Goal: Transaction & Acquisition: Purchase product/service

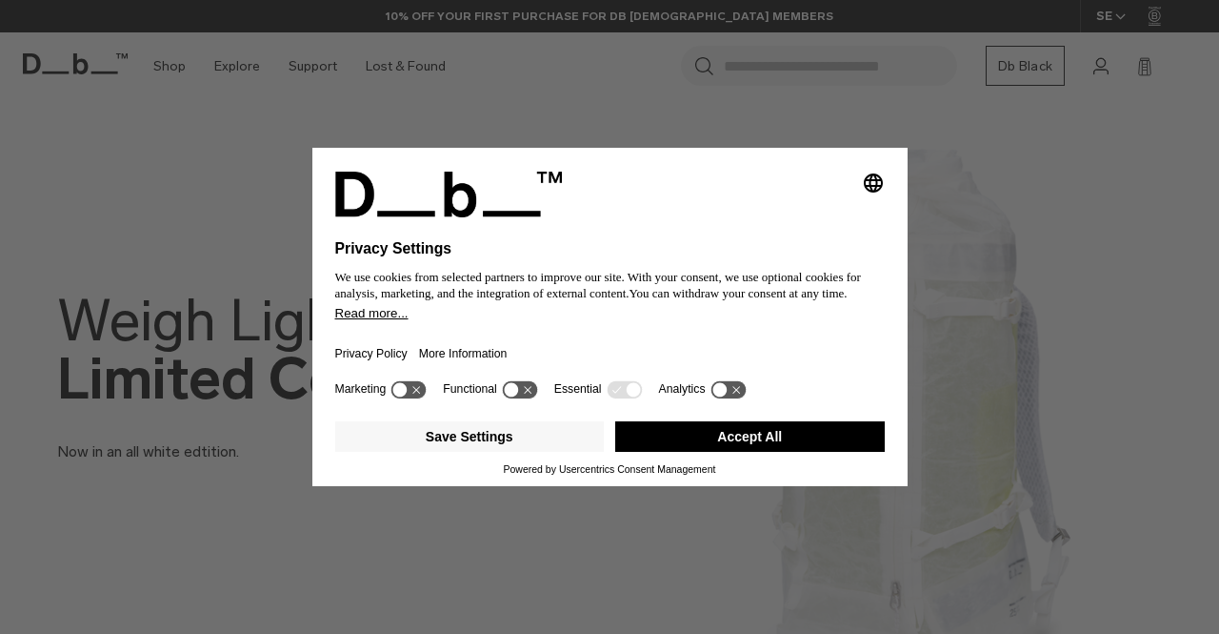
click at [754, 433] on button "Accept All" at bounding box center [750, 436] width 270 height 30
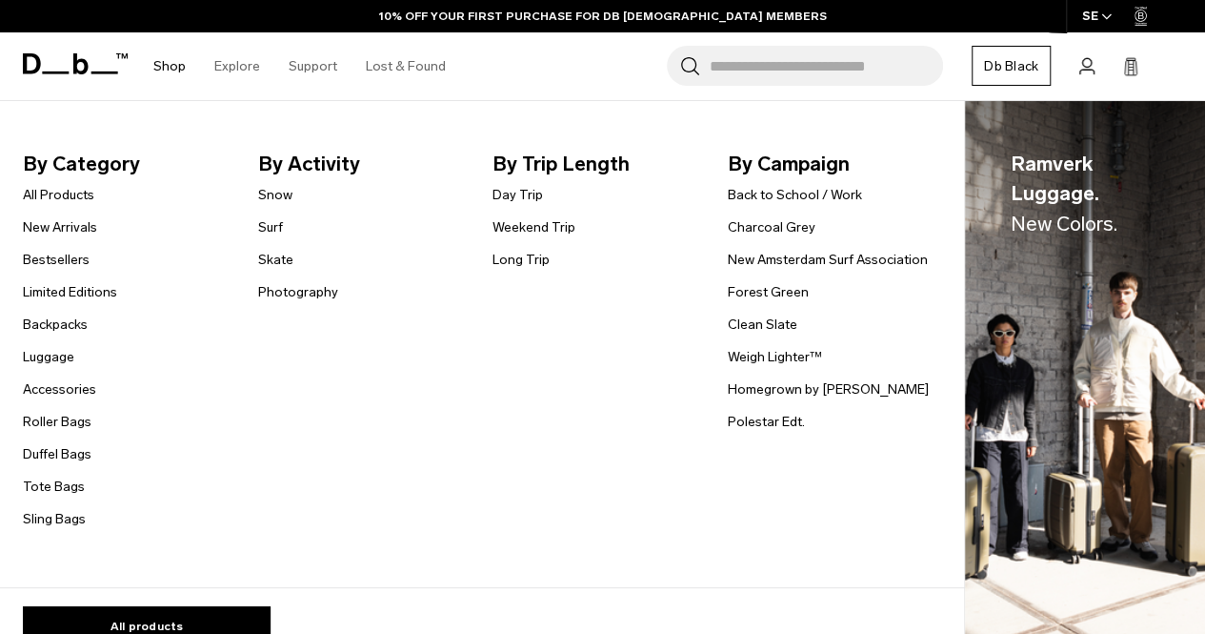
scroll to position [191, 0]
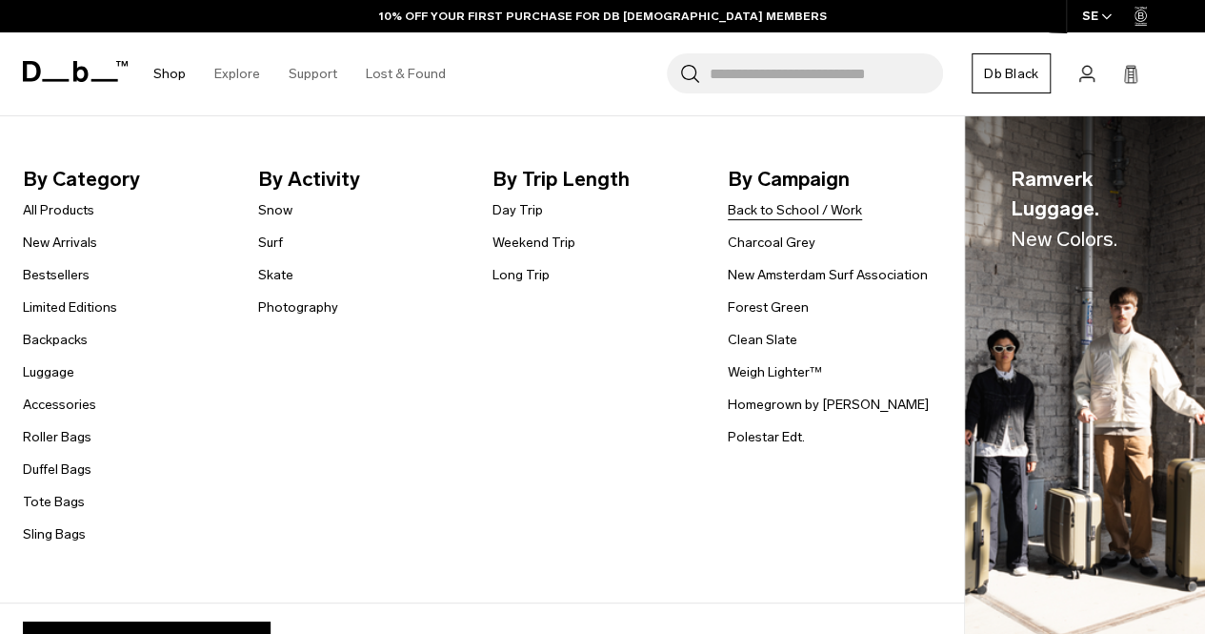
click at [779, 209] on link "Back to School / Work" at bounding box center [795, 210] width 134 height 20
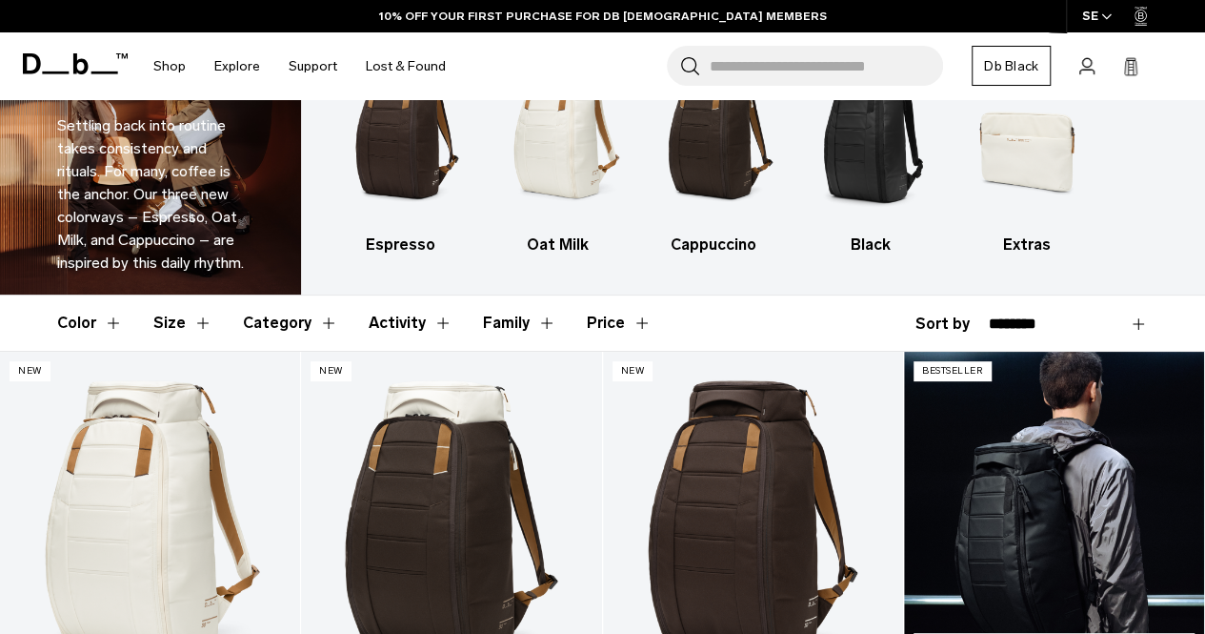
scroll to position [286, 0]
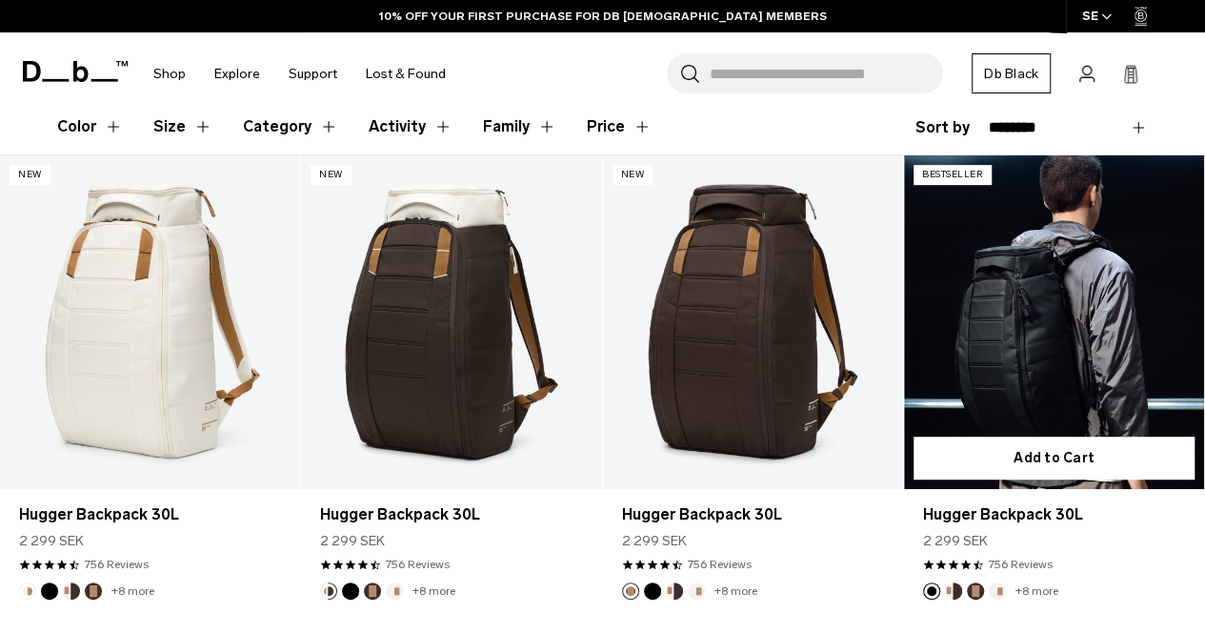
click at [1058, 350] on link "Hugger Backpack 30L" at bounding box center [1054, 321] width 300 height 333
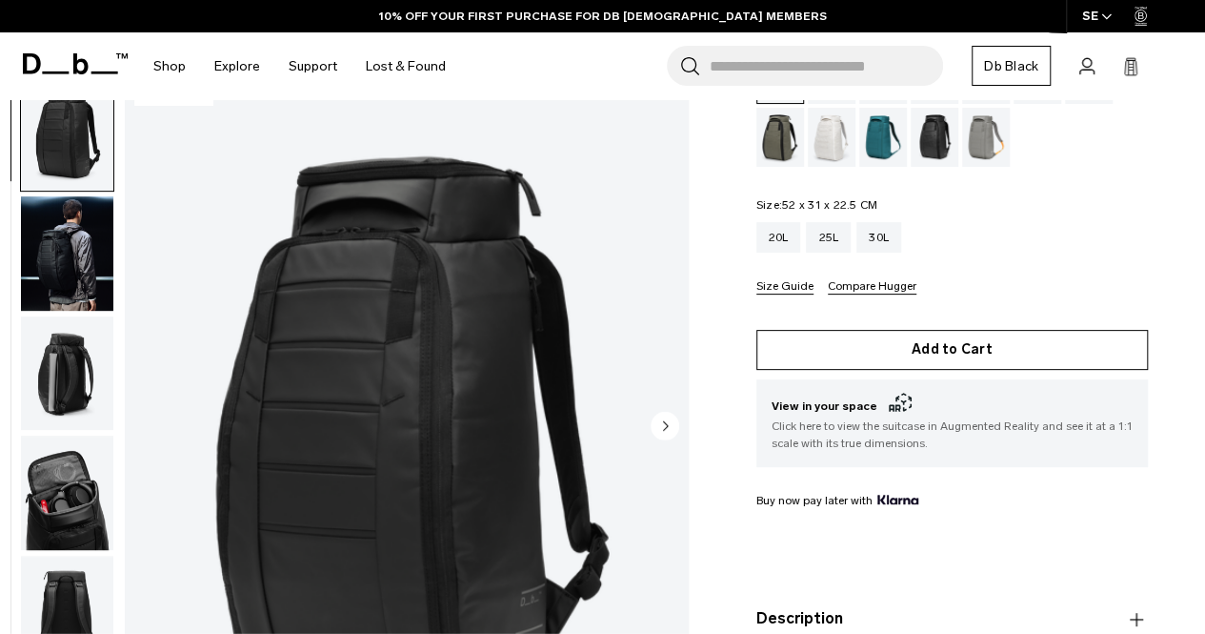
click at [934, 341] on button "Add to Cart" at bounding box center [952, 350] width 392 height 40
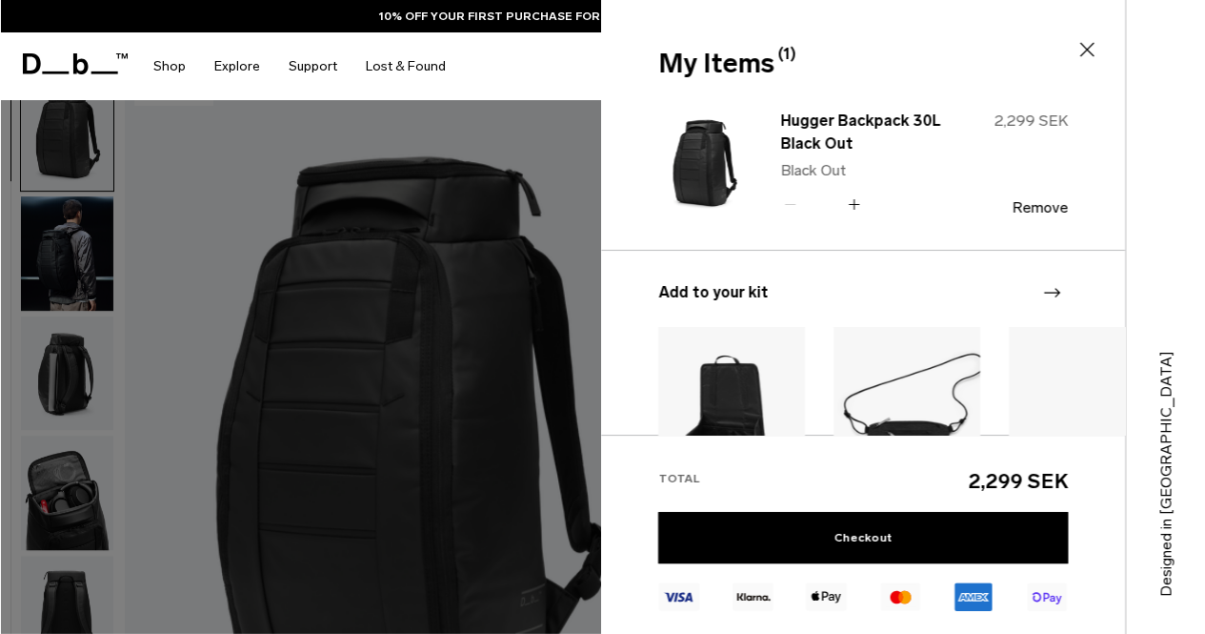
scroll to position [95, 0]
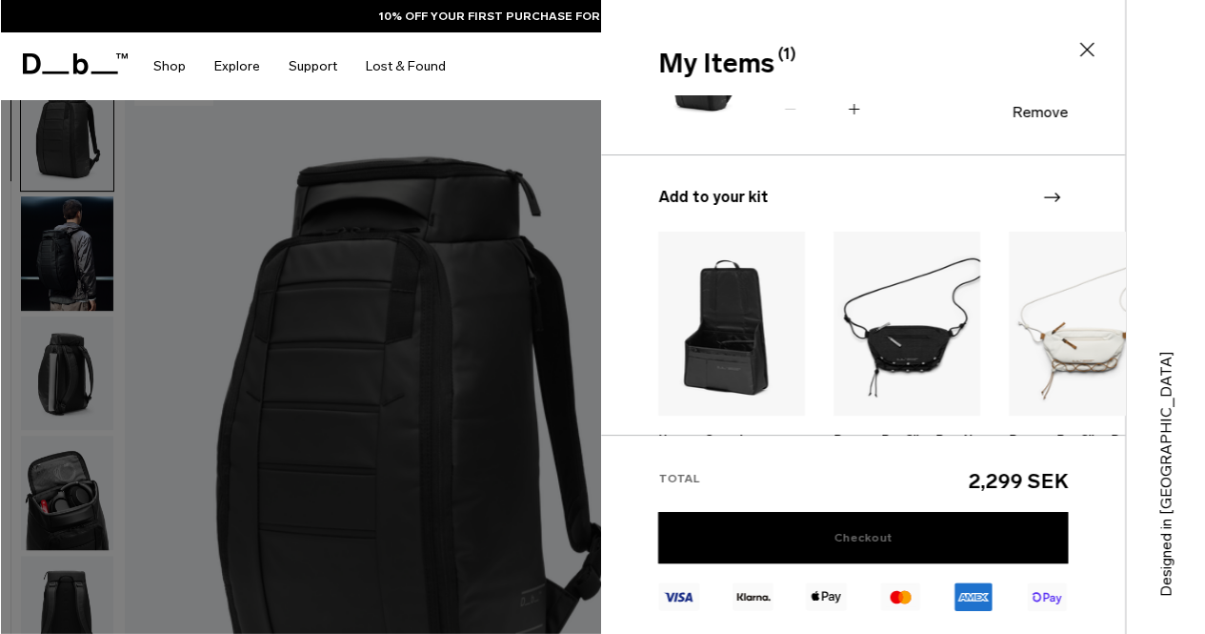
click at [835, 536] on link "Checkout" at bounding box center [863, 537] width 410 height 51
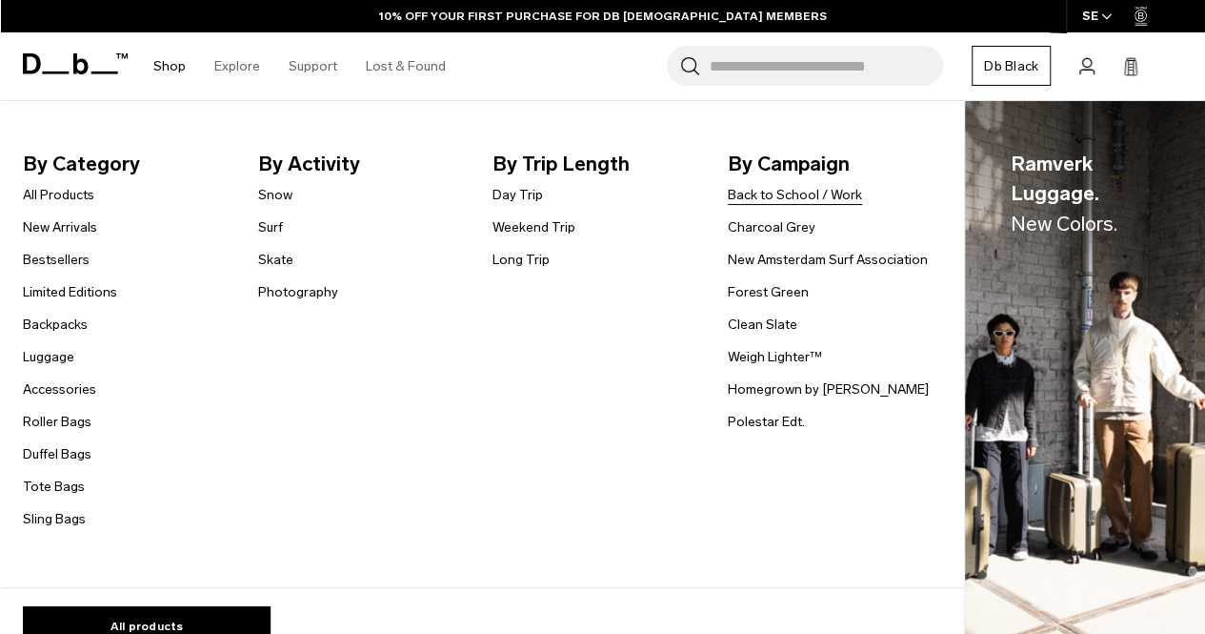
click at [783, 199] on link "Back to School / Work" at bounding box center [795, 195] width 134 height 20
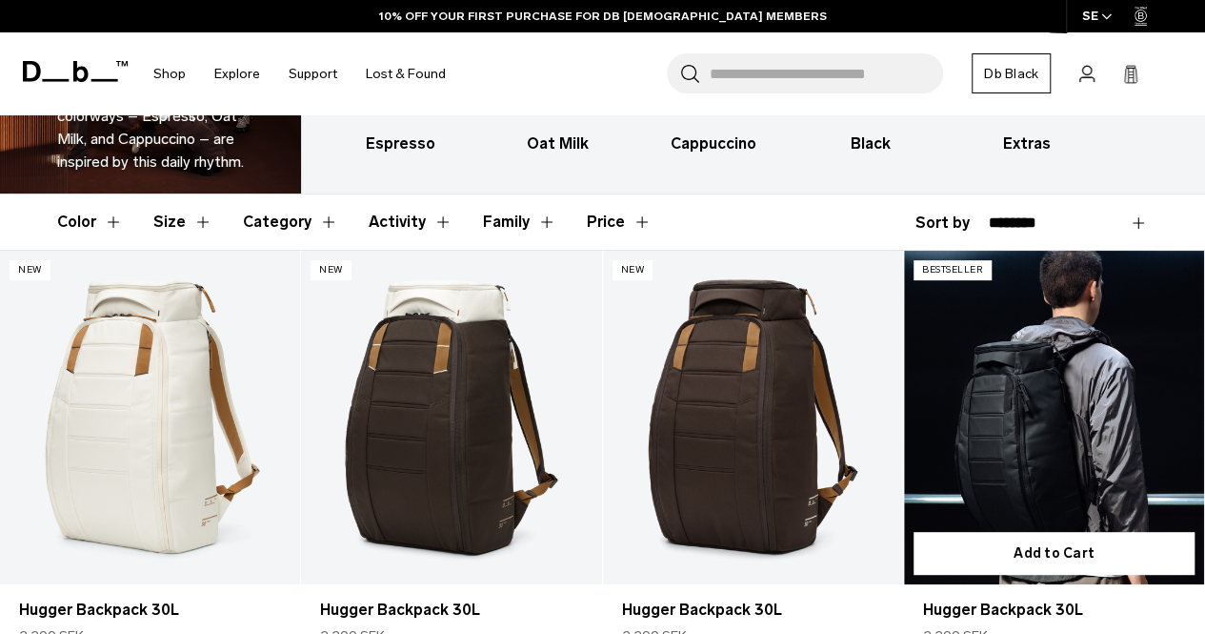
click at [1039, 414] on link "Hugger Backpack 30L" at bounding box center [1054, 417] width 300 height 333
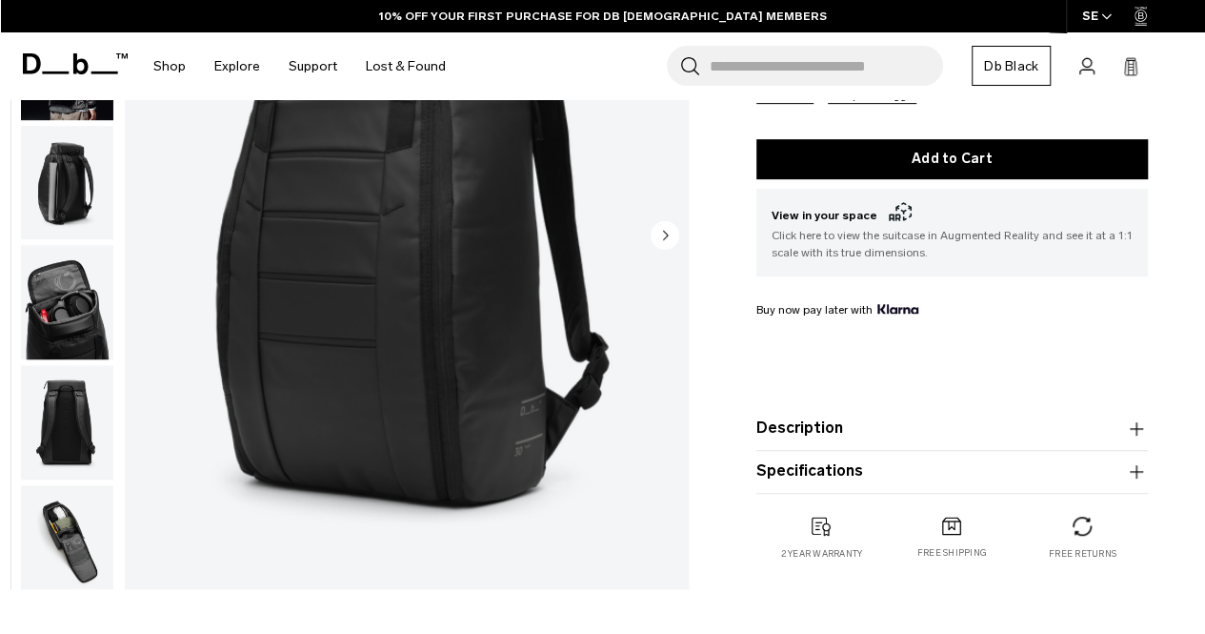
click at [51, 557] on img "button" at bounding box center [67, 541] width 92 height 114
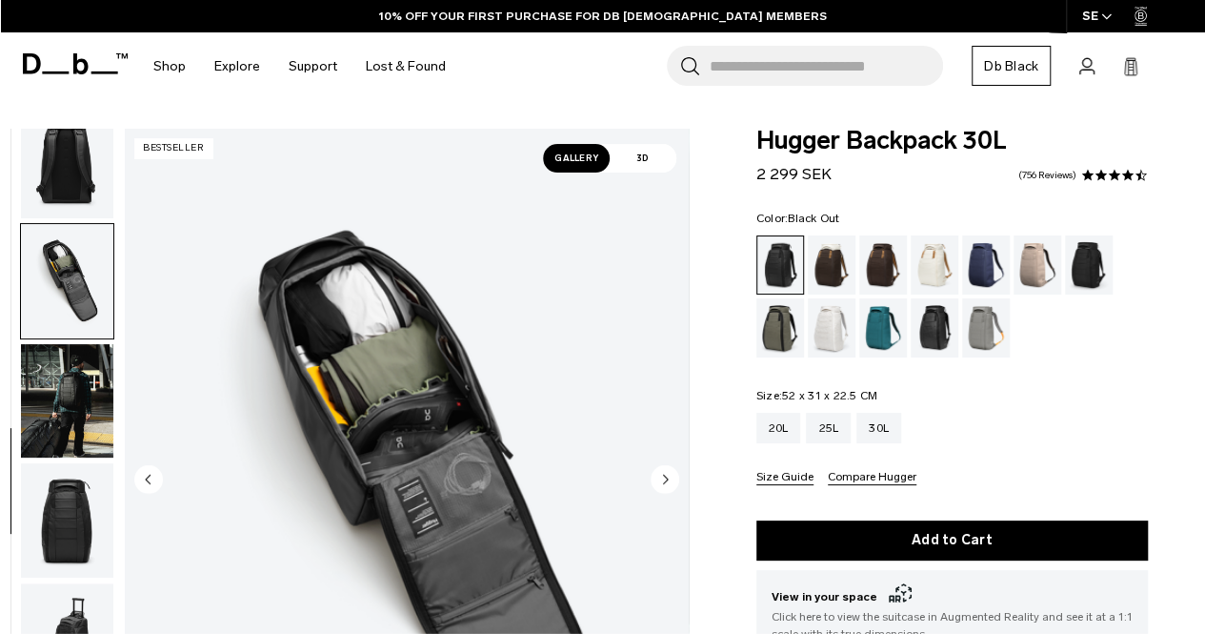
click at [74, 174] on img "button" at bounding box center [67, 161] width 92 height 114
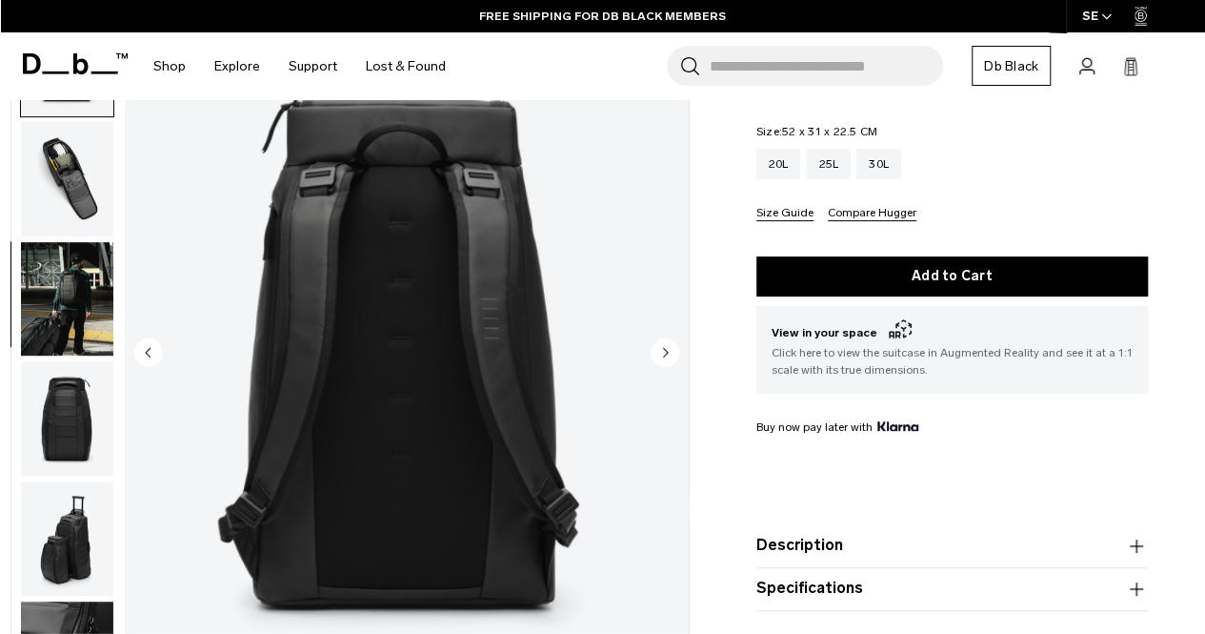
scroll to position [286, 0]
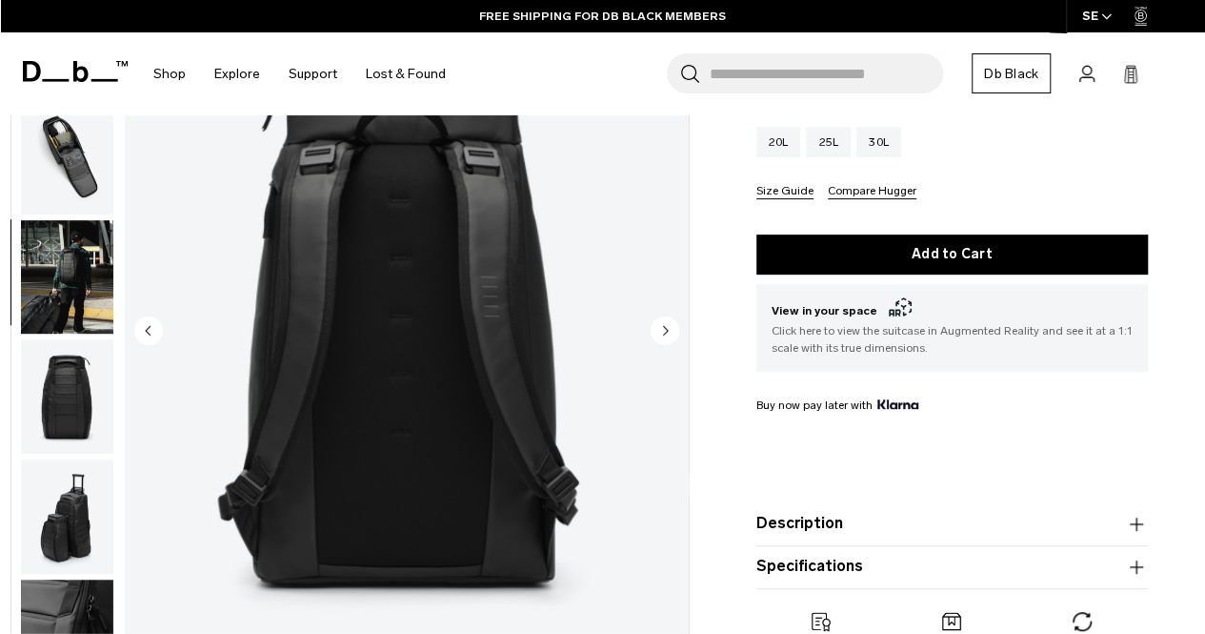
click at [52, 263] on img "button" at bounding box center [67, 276] width 92 height 114
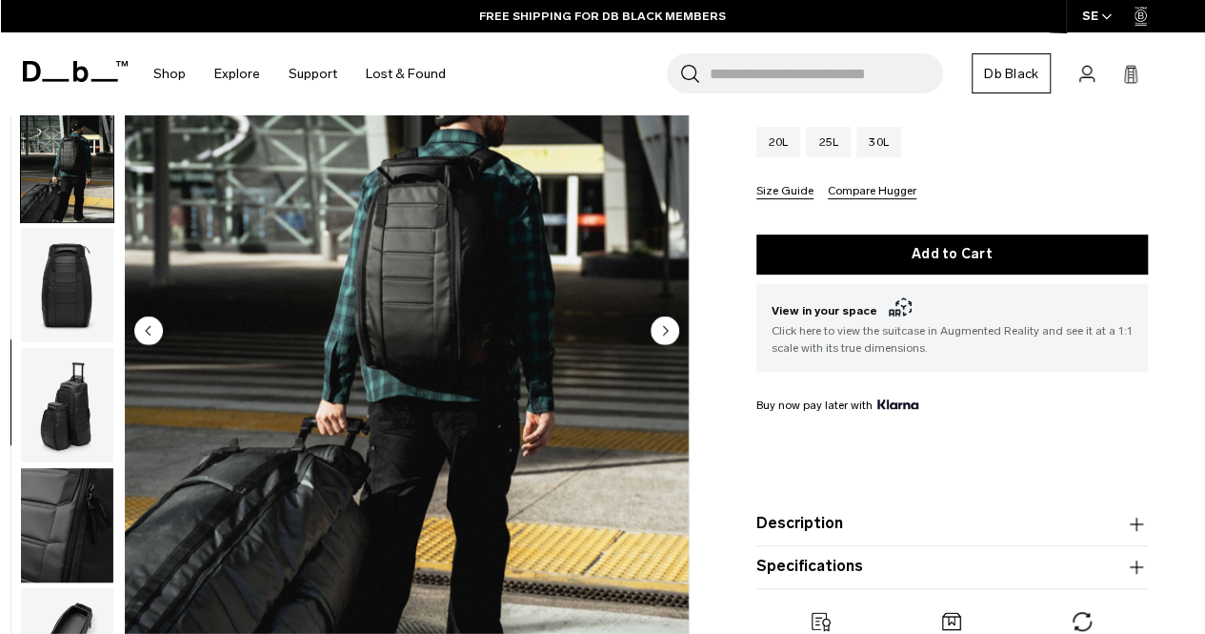
scroll to position [612, 0]
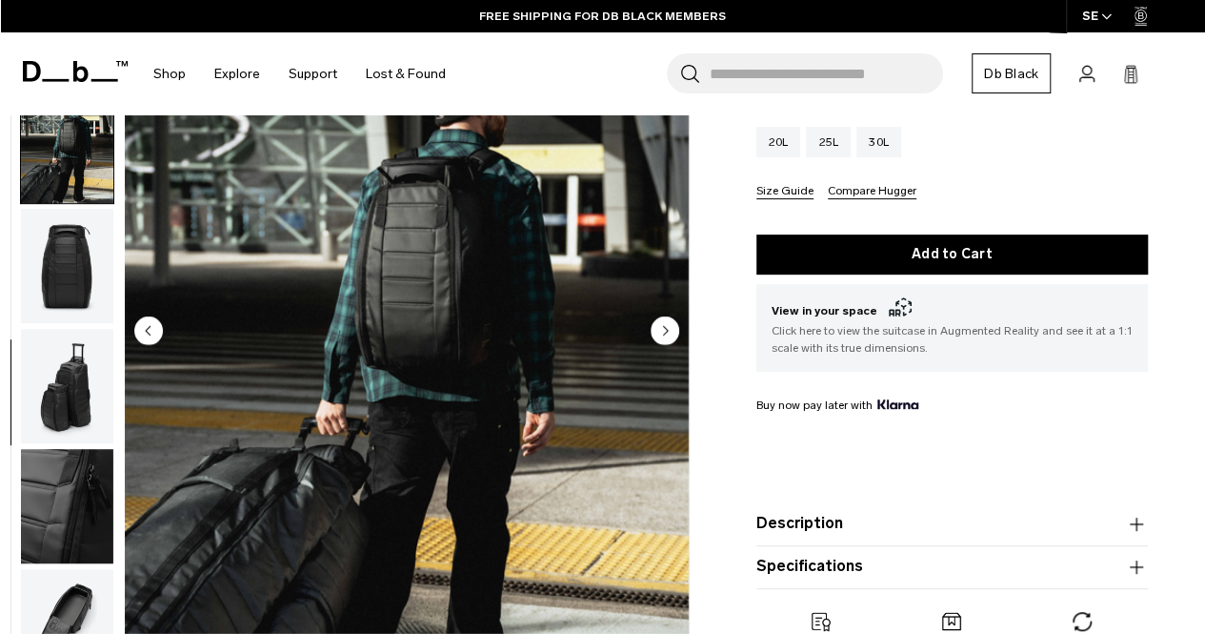
click at [67, 399] on img "button" at bounding box center [67, 386] width 92 height 114
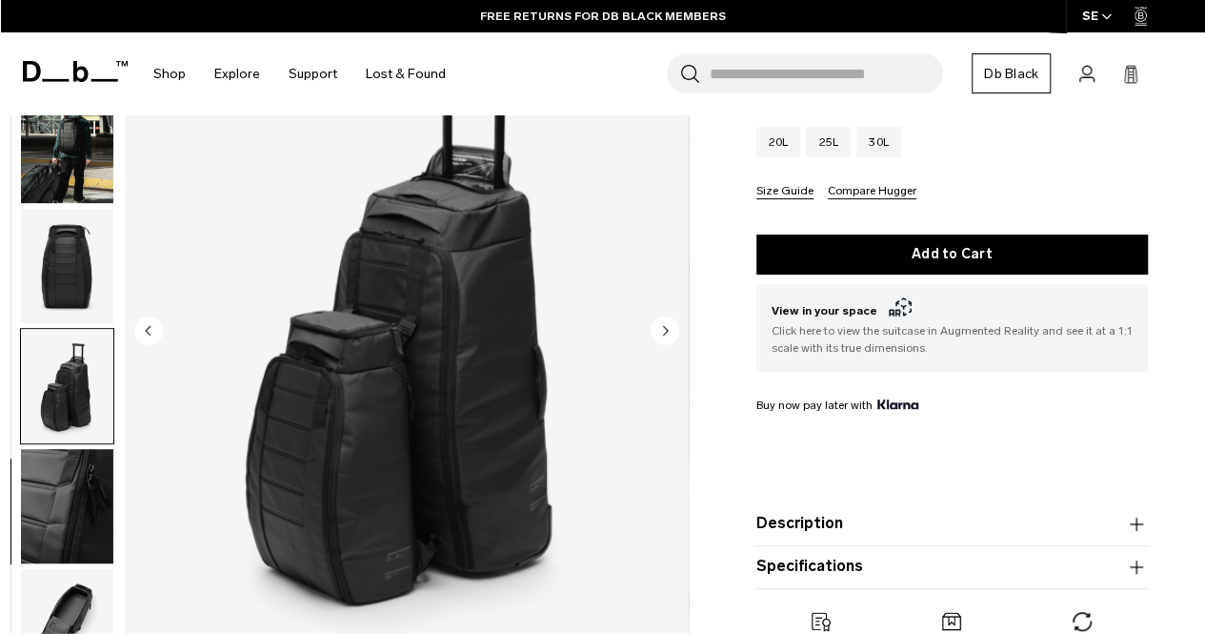
click at [79, 533] on img "button" at bounding box center [67, 506] width 92 height 114
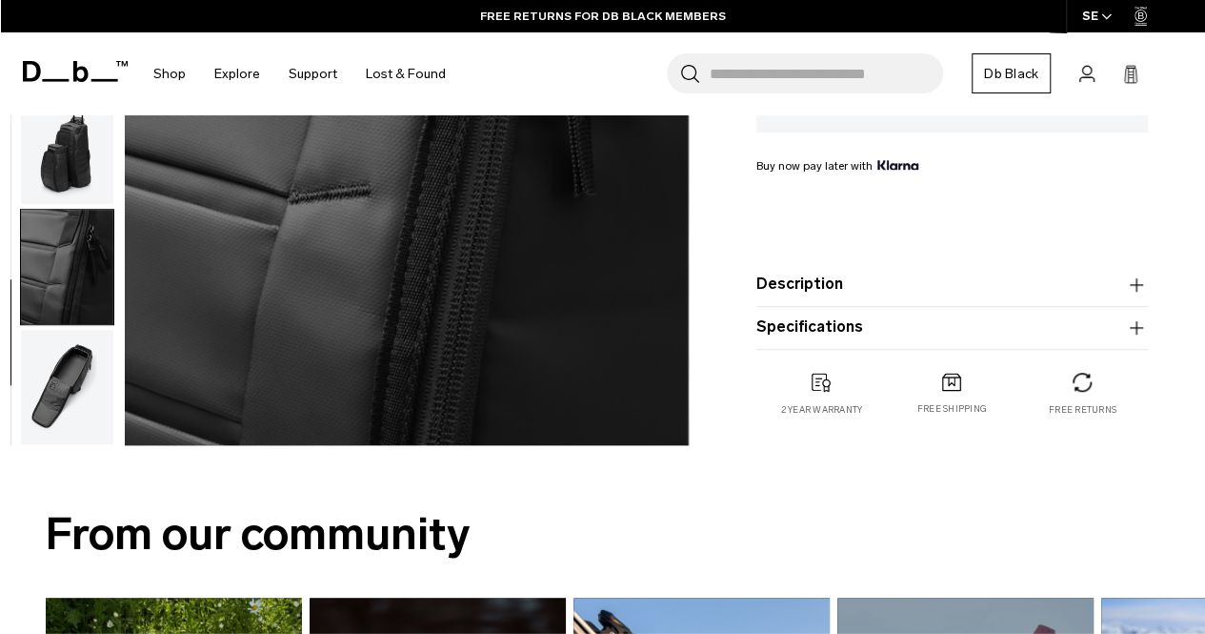
scroll to position [572, 0]
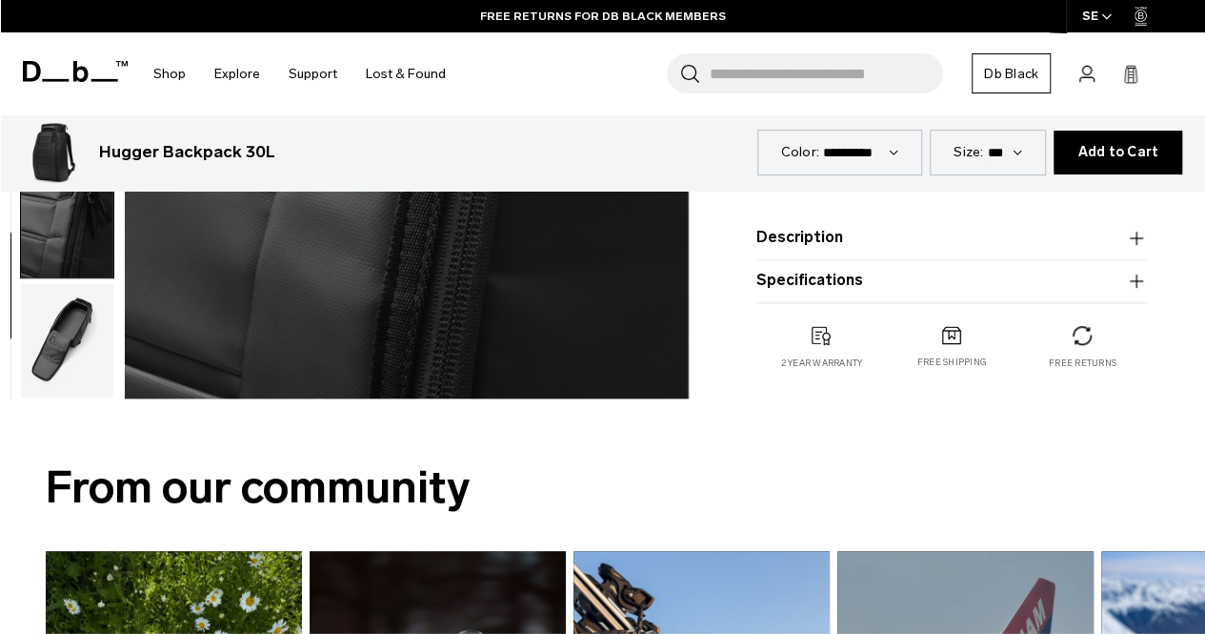
click at [64, 323] on img "button" at bounding box center [67, 339] width 92 height 114
